Goal: Navigation & Orientation: Find specific page/section

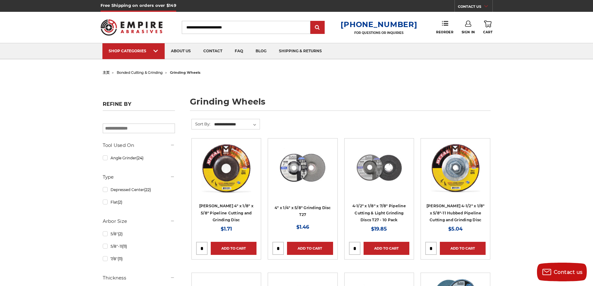
click at [154, 72] on span "bonded cutting & grinding" at bounding box center [140, 72] width 46 height 4
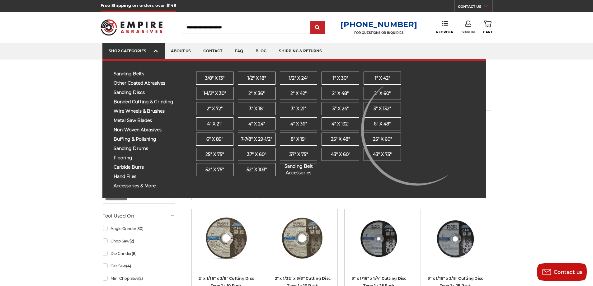
click at [158, 52] on span at bounding box center [155, 52] width 5 height 6
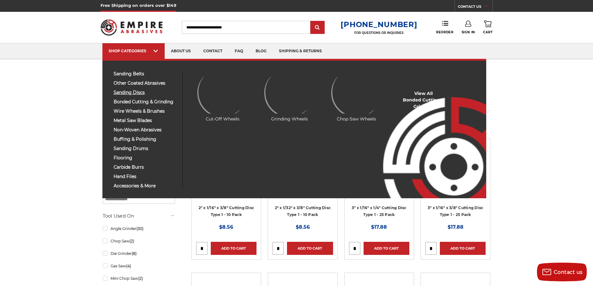
click at [119, 92] on span "sanding discs" at bounding box center [146, 92] width 64 height 5
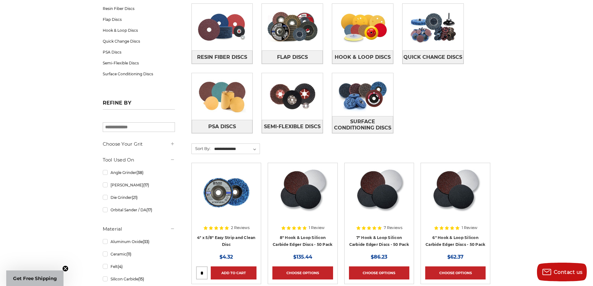
scroll to position [62, 0]
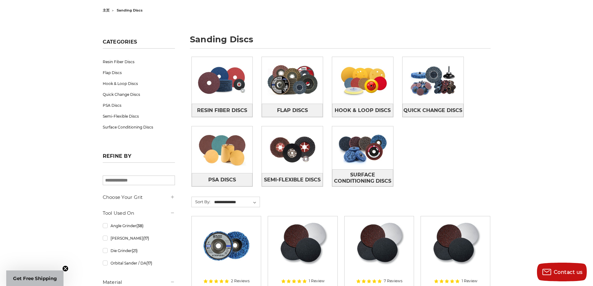
click at [465, 144] on div "Resin Fiber Discs Flap Discs Hook & Loop Discs Quick Change Discs PSA Discs" at bounding box center [341, 126] width 308 height 149
click at [373, 151] on img at bounding box center [362, 147] width 61 height 43
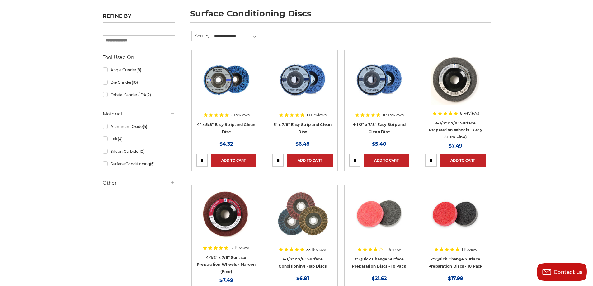
scroll to position [249, 0]
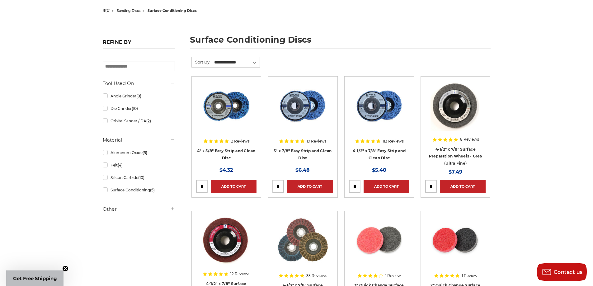
scroll to position [0, 0]
